Goal: Find specific page/section: Find specific page/section

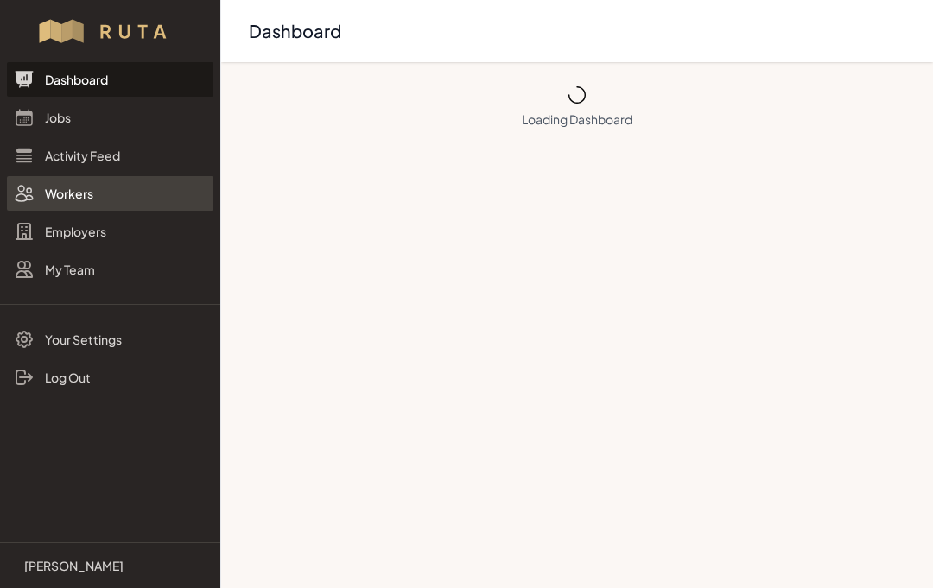
click at [62, 194] on link "Workers" at bounding box center [110, 193] width 206 height 35
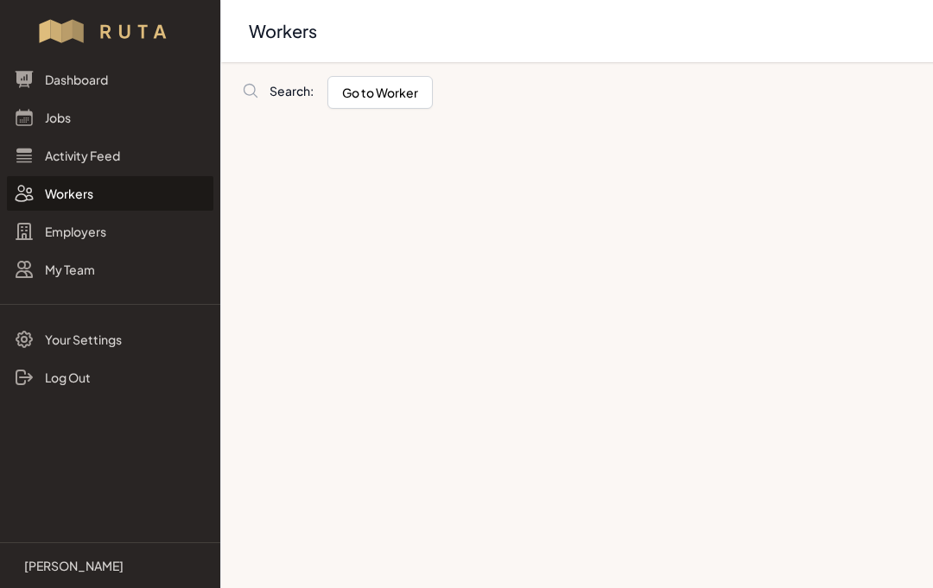
click at [286, 91] on span "Search:" at bounding box center [291, 90] width 44 height 17
click at [265, 92] on link "Search:" at bounding box center [281, 90] width 65 height 17
click at [291, 96] on span "Search:" at bounding box center [291, 90] width 44 height 17
click at [267, 101] on link "Search:" at bounding box center [386, 91] width 275 height 36
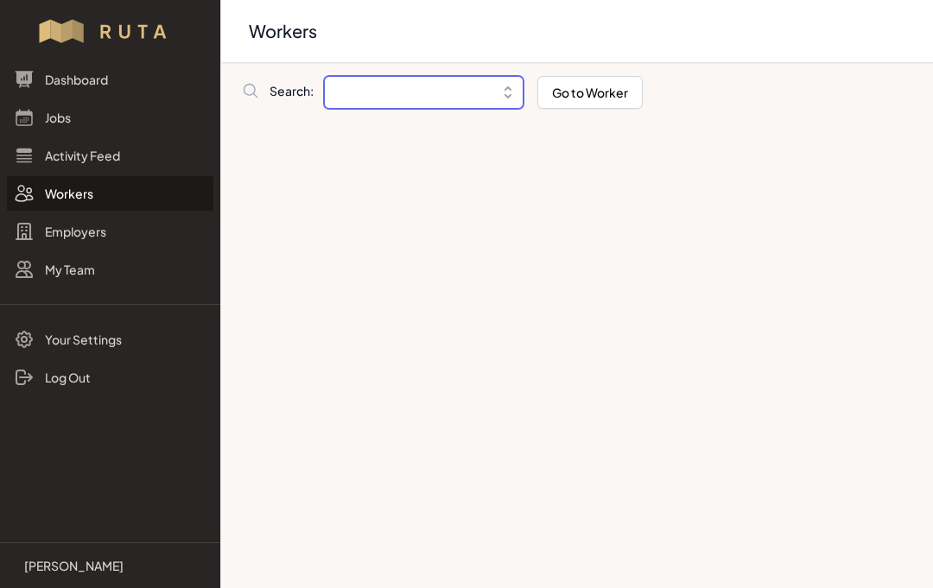
click at [358, 88] on input "Breadcrumb" at bounding box center [423, 92] width 199 height 33
click at [372, 92] on input "Breadcrumb" at bounding box center [423, 92] width 199 height 33
click at [382, 100] on input "Breadcrumb" at bounding box center [423, 92] width 199 height 33
paste input "[PERSON_NAME] [PERSON_NAME]"
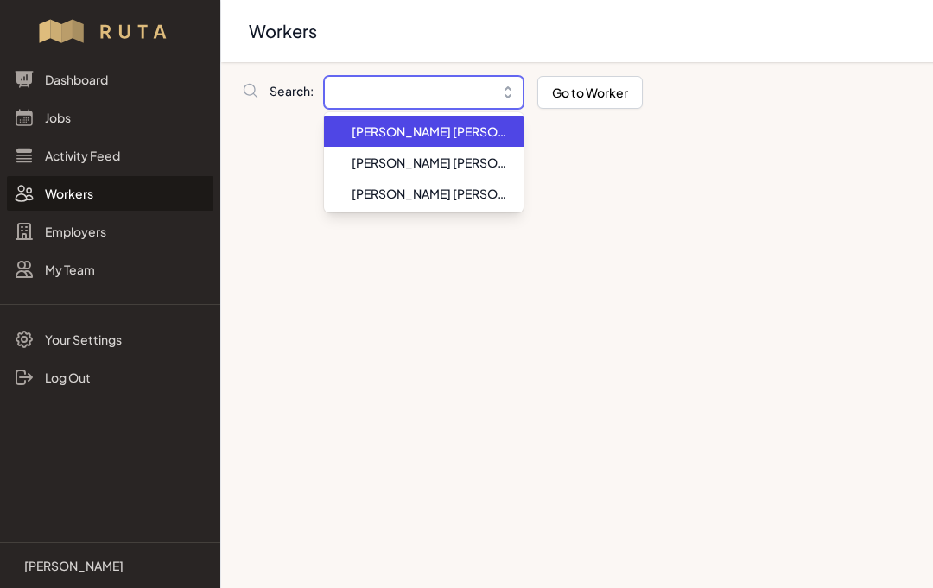
type input "[PERSON_NAME] [PERSON_NAME]"
click at [575, 93] on button "Go to Worker" at bounding box center [589, 92] width 105 height 33
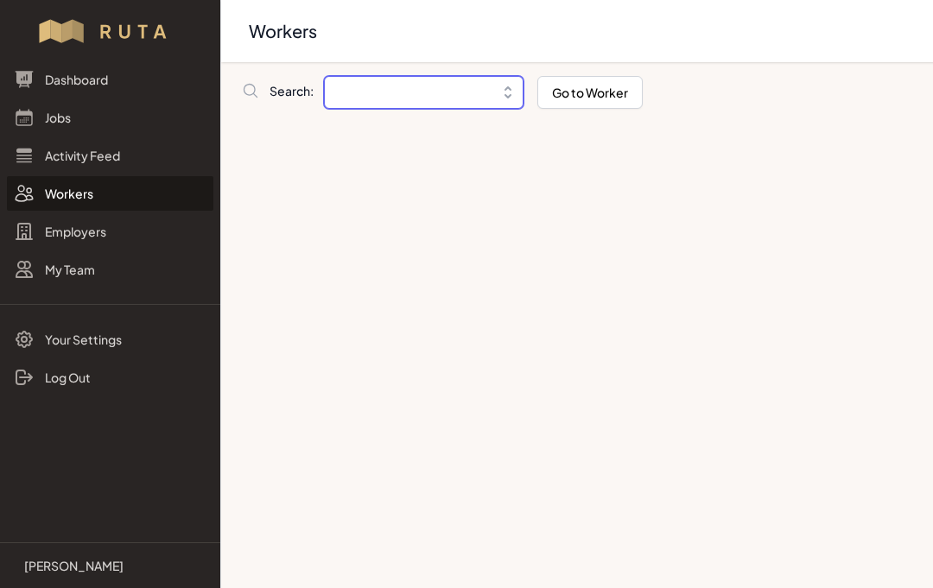
click at [431, 97] on input "Breadcrumb" at bounding box center [423, 92] width 199 height 33
click at [430, 95] on input "Breadcrumb" at bounding box center [423, 92] width 199 height 33
paste input "[PERSON_NAME] [PERSON_NAME]"
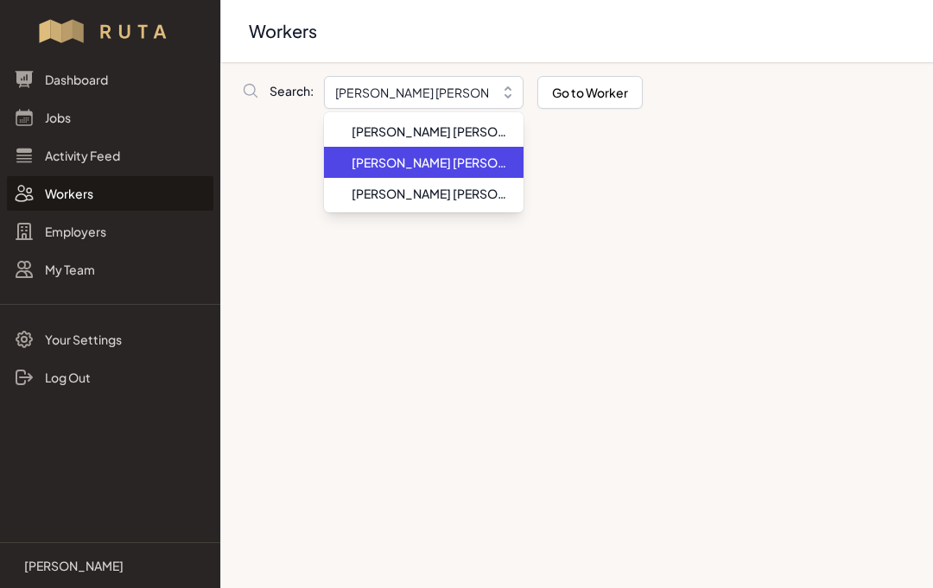
click at [464, 165] on span "[PERSON_NAME] [PERSON_NAME]" at bounding box center [430, 162] width 158 height 17
type input "[PERSON_NAME] [PERSON_NAME]"
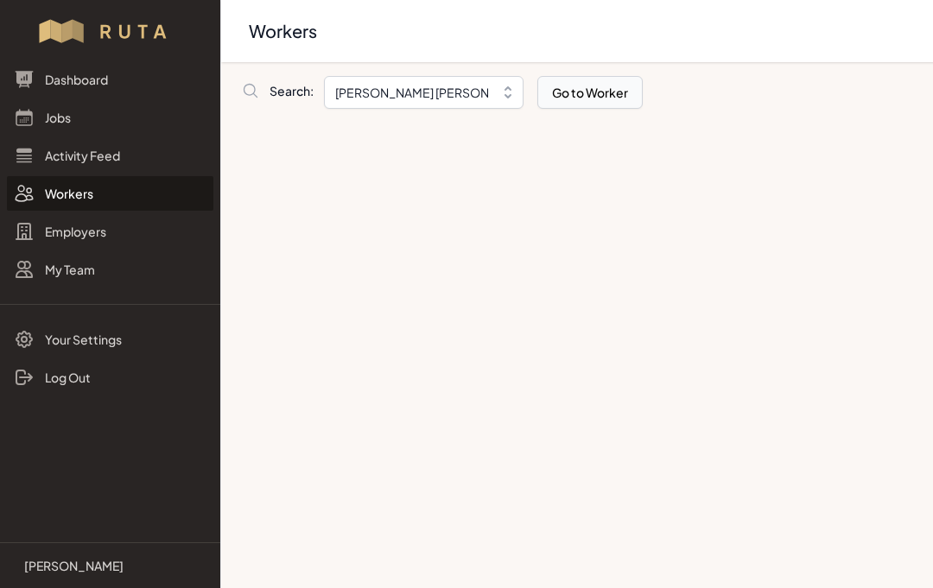
click at [587, 96] on button "Go to Worker" at bounding box center [589, 92] width 105 height 33
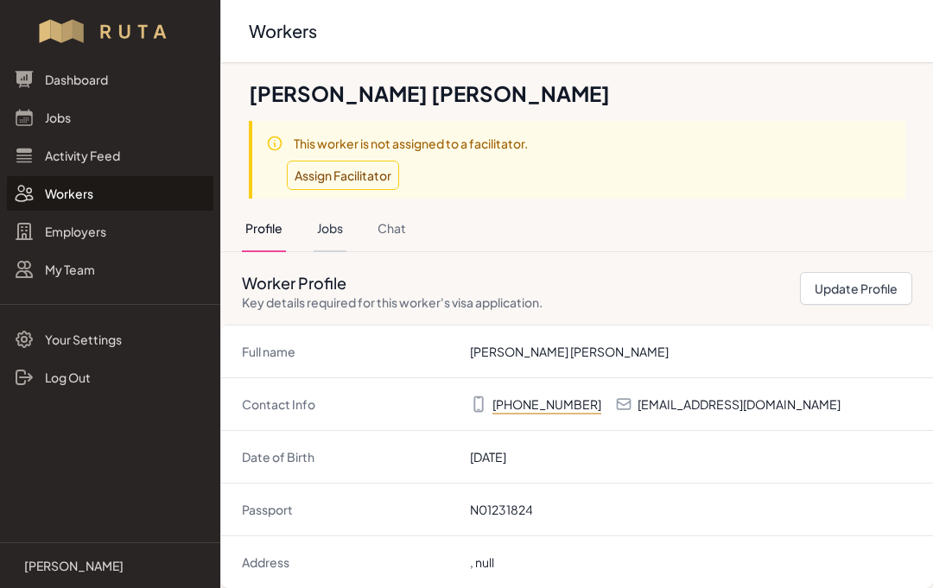
click at [339, 234] on button "Jobs" at bounding box center [329, 229] width 33 height 47
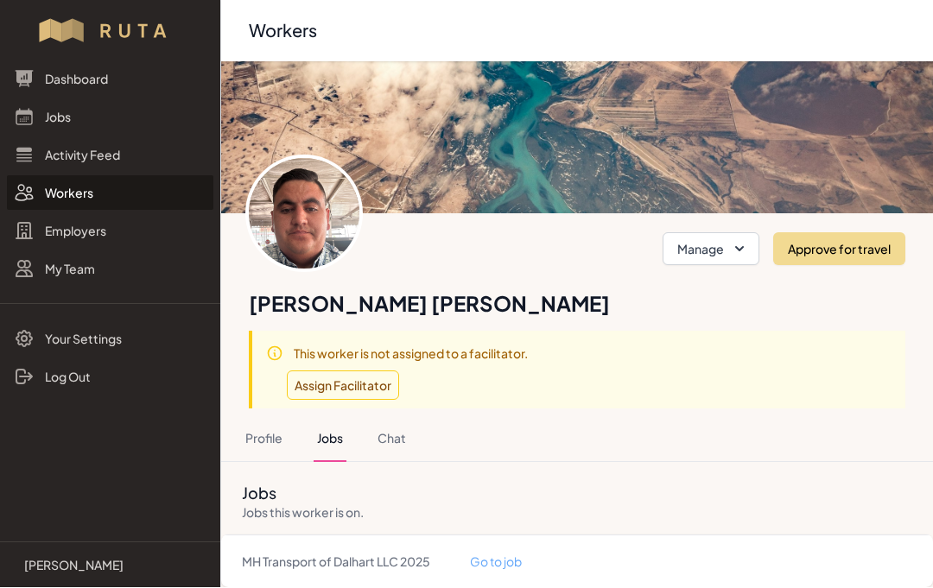
click at [505, 566] on link "Go to job" at bounding box center [496, 562] width 52 height 16
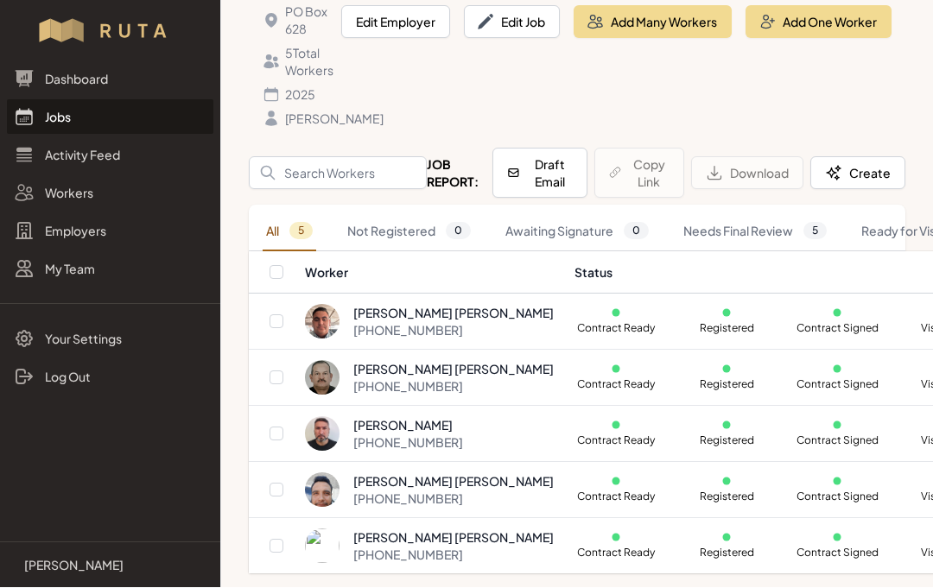
scroll to position [193, 0]
